Goal: Task Accomplishment & Management: Manage account settings

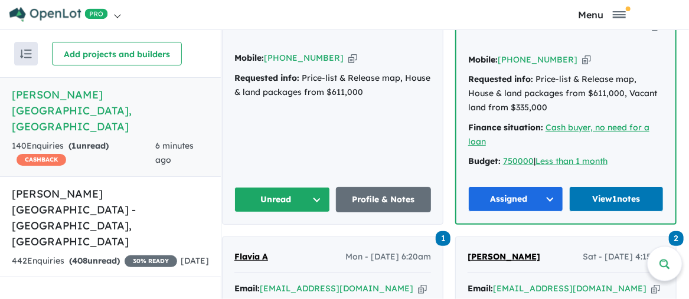
scroll to position [590, 0]
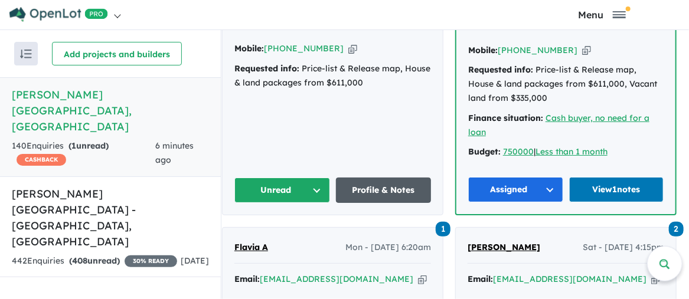
click at [373, 178] on link "Profile & Notes" at bounding box center [384, 190] width 96 height 25
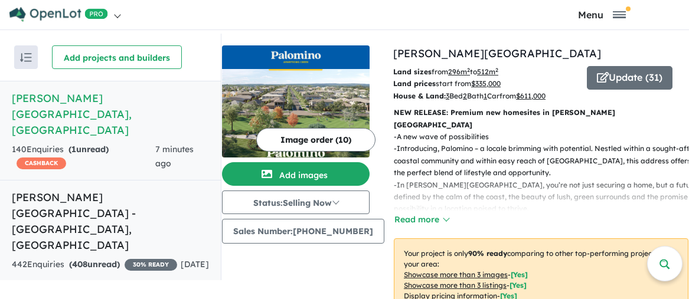
scroll to position [4, 0]
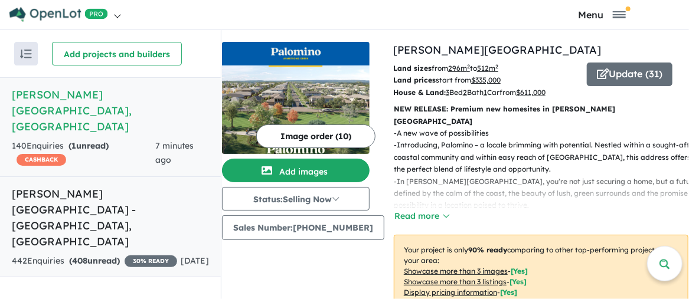
click at [54, 186] on h5 "Nelson Village - Cranbourne East , VIC" at bounding box center [110, 218] width 197 height 64
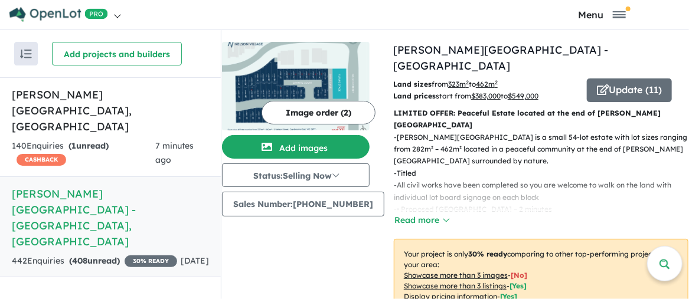
click at [38, 186] on h5 "Nelson Village - Cranbourne East , VIC" at bounding box center [110, 218] width 197 height 64
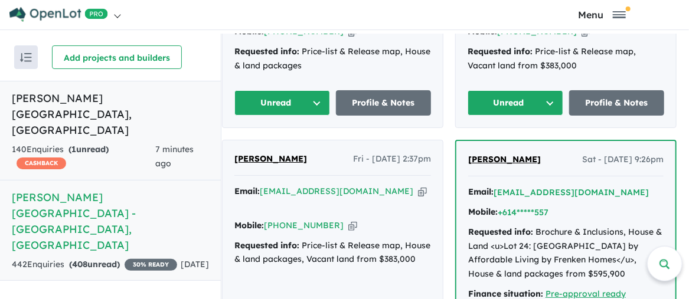
click at [107, 96] on h5 "Palomino - Armstrong Creek , VIC" at bounding box center [110, 114] width 197 height 48
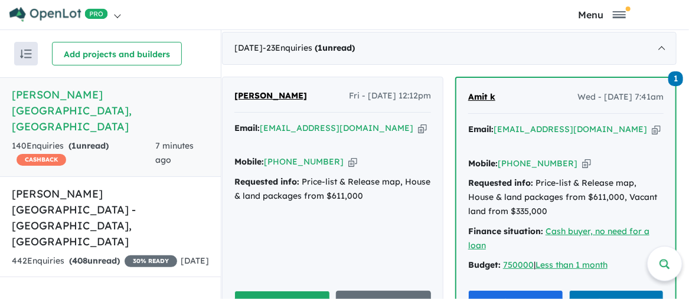
scroll to position [536, 0]
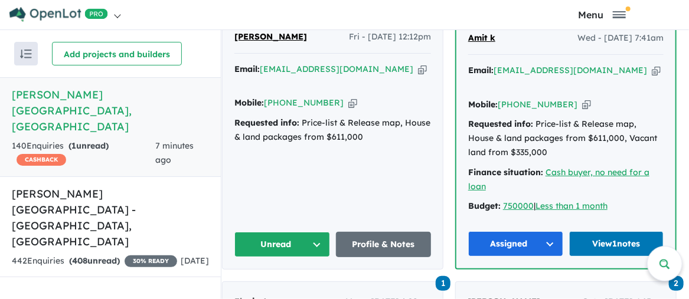
click at [319, 232] on button "Unread" at bounding box center [282, 244] width 96 height 25
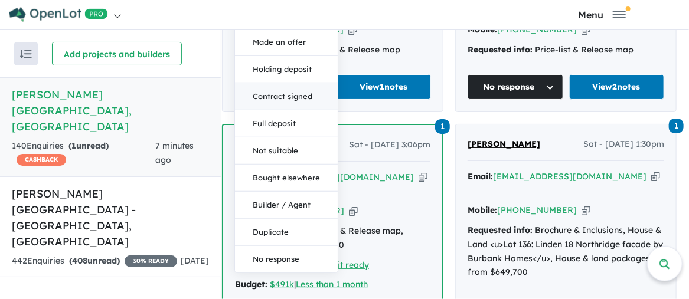
scroll to position [890, 0]
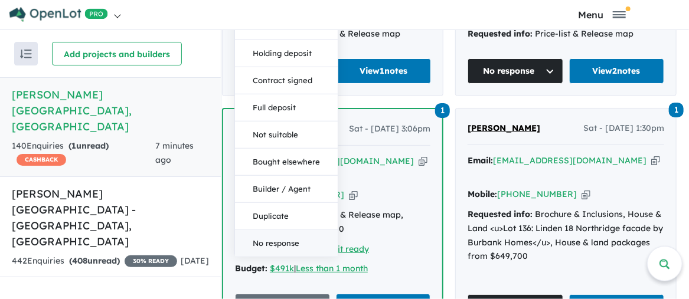
click at [298, 231] on button "No response" at bounding box center [286, 244] width 103 height 27
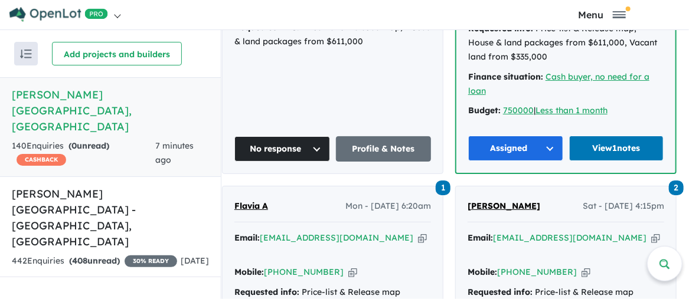
scroll to position [654, 0]
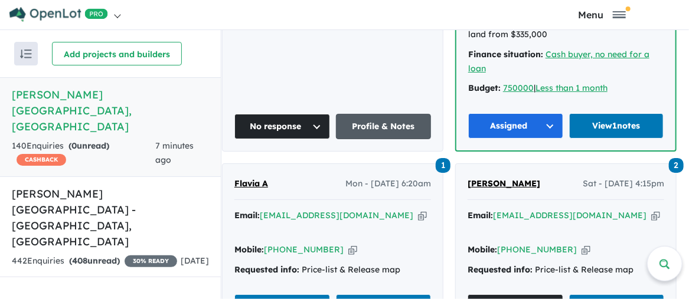
click at [376, 114] on link "Profile & Notes" at bounding box center [384, 126] width 96 height 25
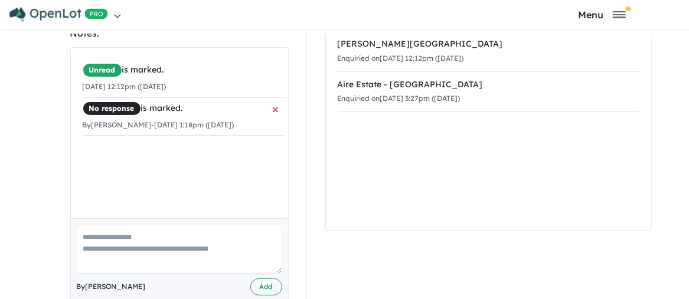
scroll to position [235, 0]
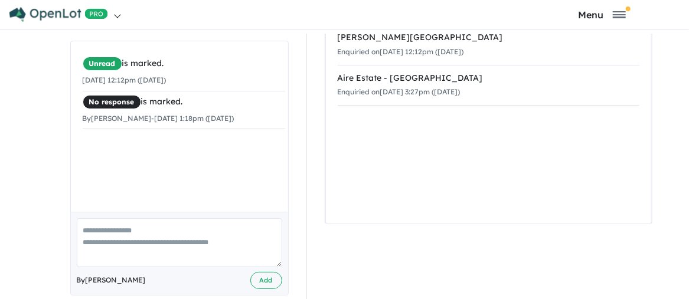
click at [97, 218] on textarea at bounding box center [179, 242] width 205 height 49
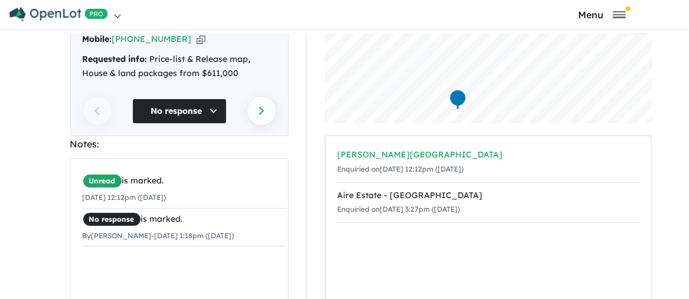
scroll to position [118, 0]
type textarea "**********"
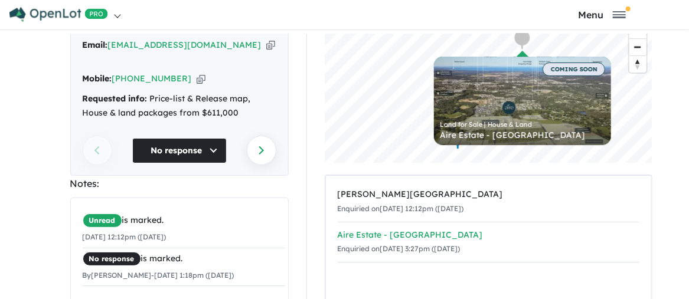
click at [353, 236] on div "Aire Estate - [GEOGRAPHIC_DATA]" at bounding box center [487, 235] width 301 height 14
